Goal: Task Accomplishment & Management: Complete application form

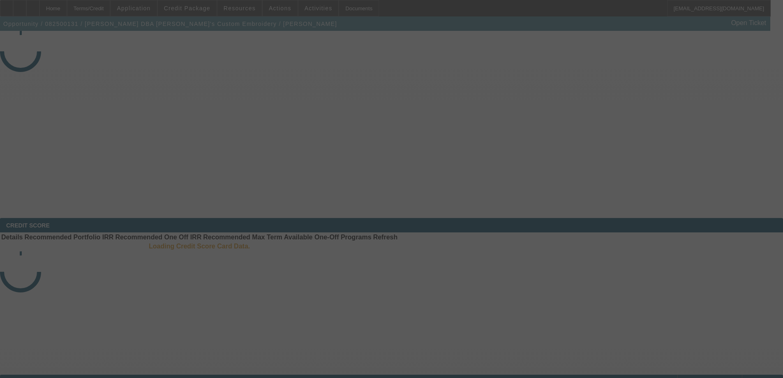
select select "3"
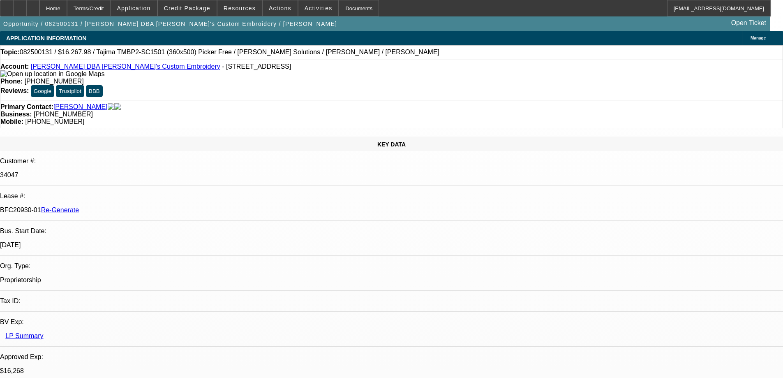
select select "0"
select select "2"
select select "0"
select select "6"
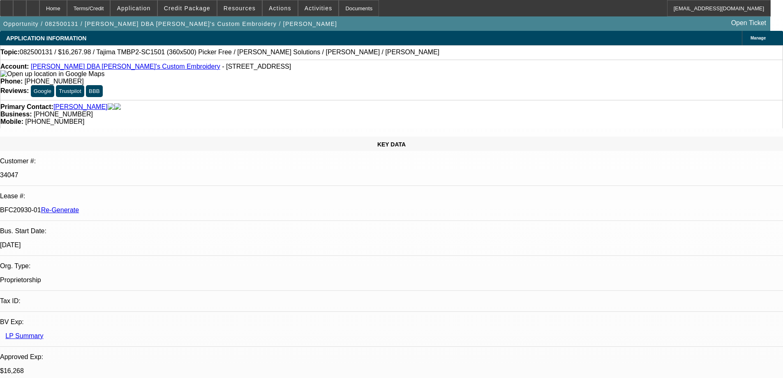
click at [238, 8] on span "Resources" at bounding box center [240, 8] width 32 height 7
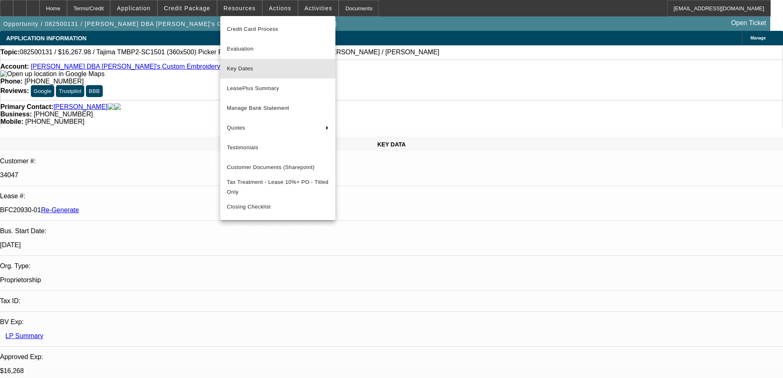
click at [248, 69] on span "Key Dates" at bounding box center [278, 69] width 102 height 10
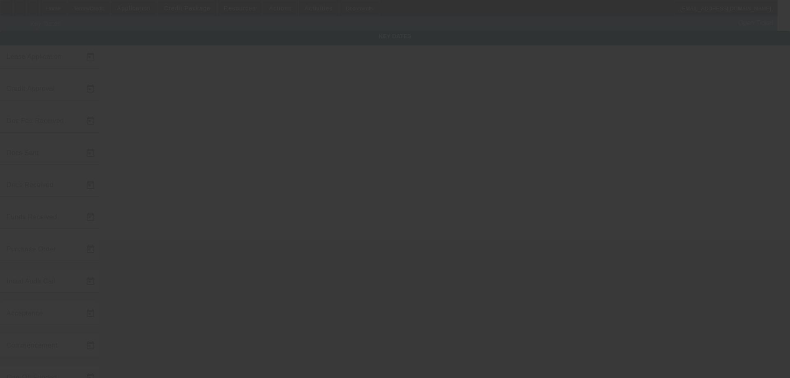
type input "[DATE]"
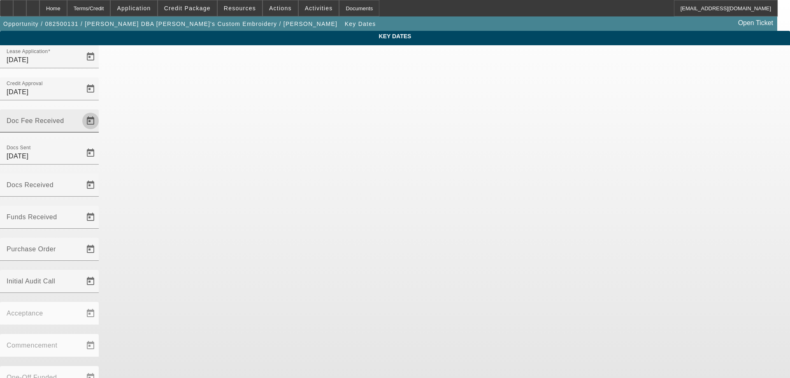
click at [100, 111] on span "Open calendar" at bounding box center [91, 121] width 20 height 20
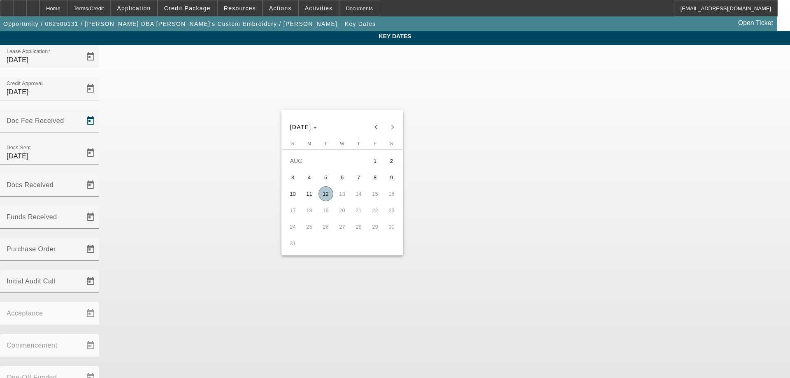
click at [329, 199] on span "12" at bounding box center [325, 193] width 15 height 15
type input "[DATE]"
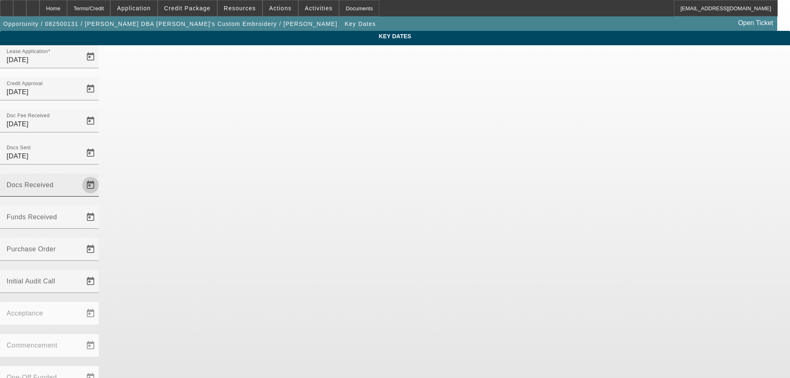
click at [100, 175] on span "Open calendar" at bounding box center [91, 185] width 20 height 20
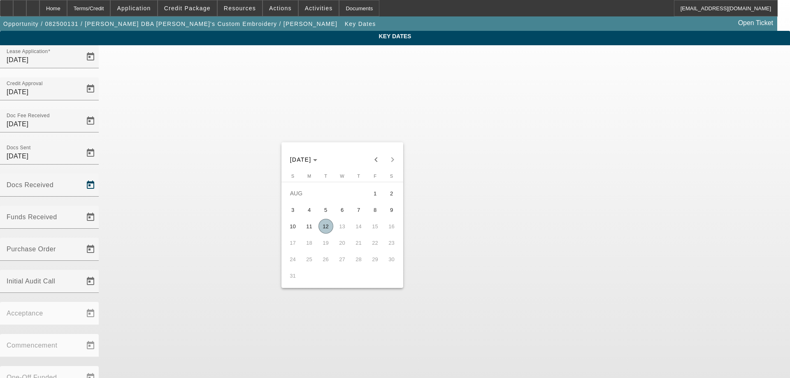
click at [324, 227] on span "12" at bounding box center [325, 226] width 15 height 15
type input "[DATE]"
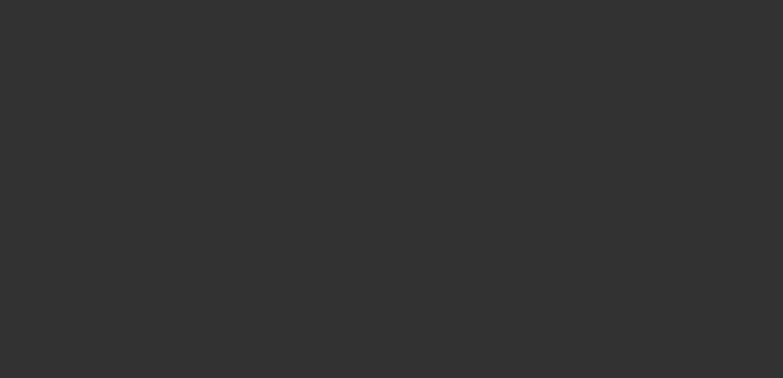
select select "3"
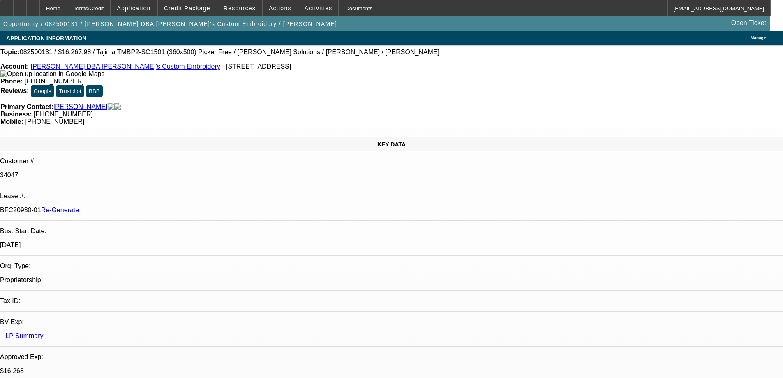
select select "0"
select select "2"
select select "0"
select select "6"
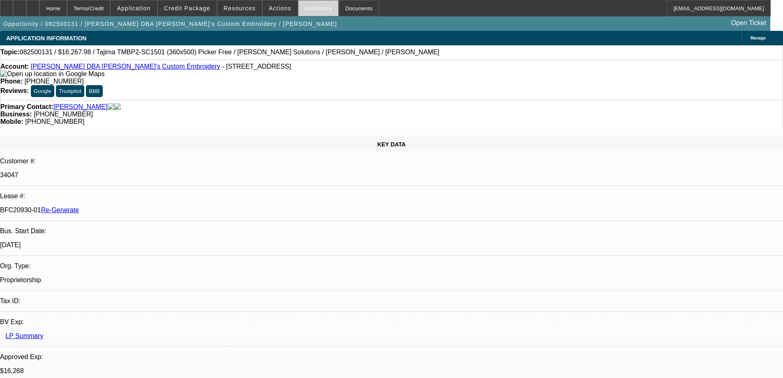
click at [305, 10] on span "Activities" at bounding box center [319, 8] width 28 height 7
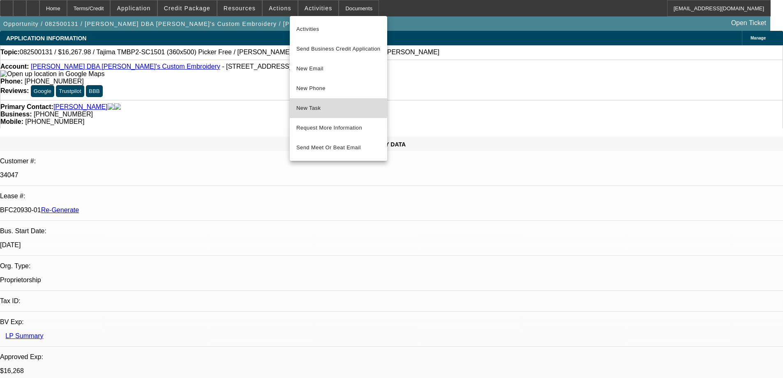
click at [329, 107] on span "New Task" at bounding box center [339, 108] width 84 height 10
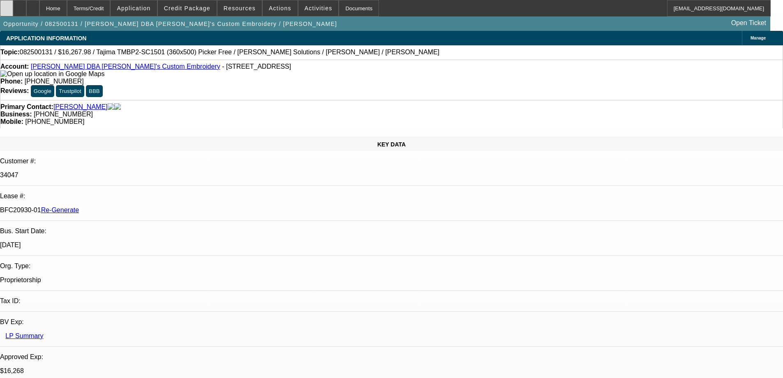
click at [7, 5] on icon at bounding box center [7, 5] width 0 height 0
